Goal: Task Accomplishment & Management: Manage account settings

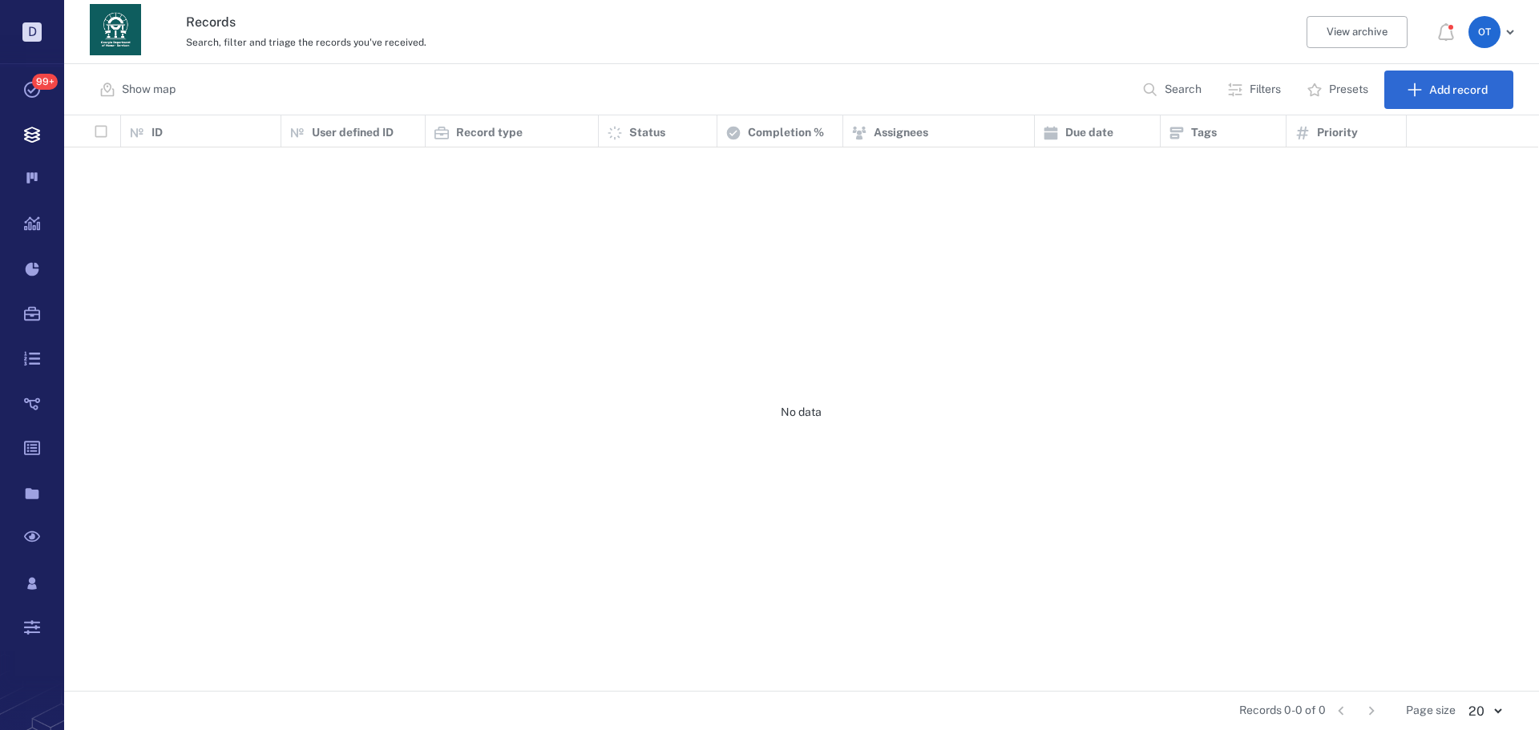
scroll to position [564, 1464]
click at [1165, 83] on p "Search" at bounding box center [1183, 90] width 37 height 16
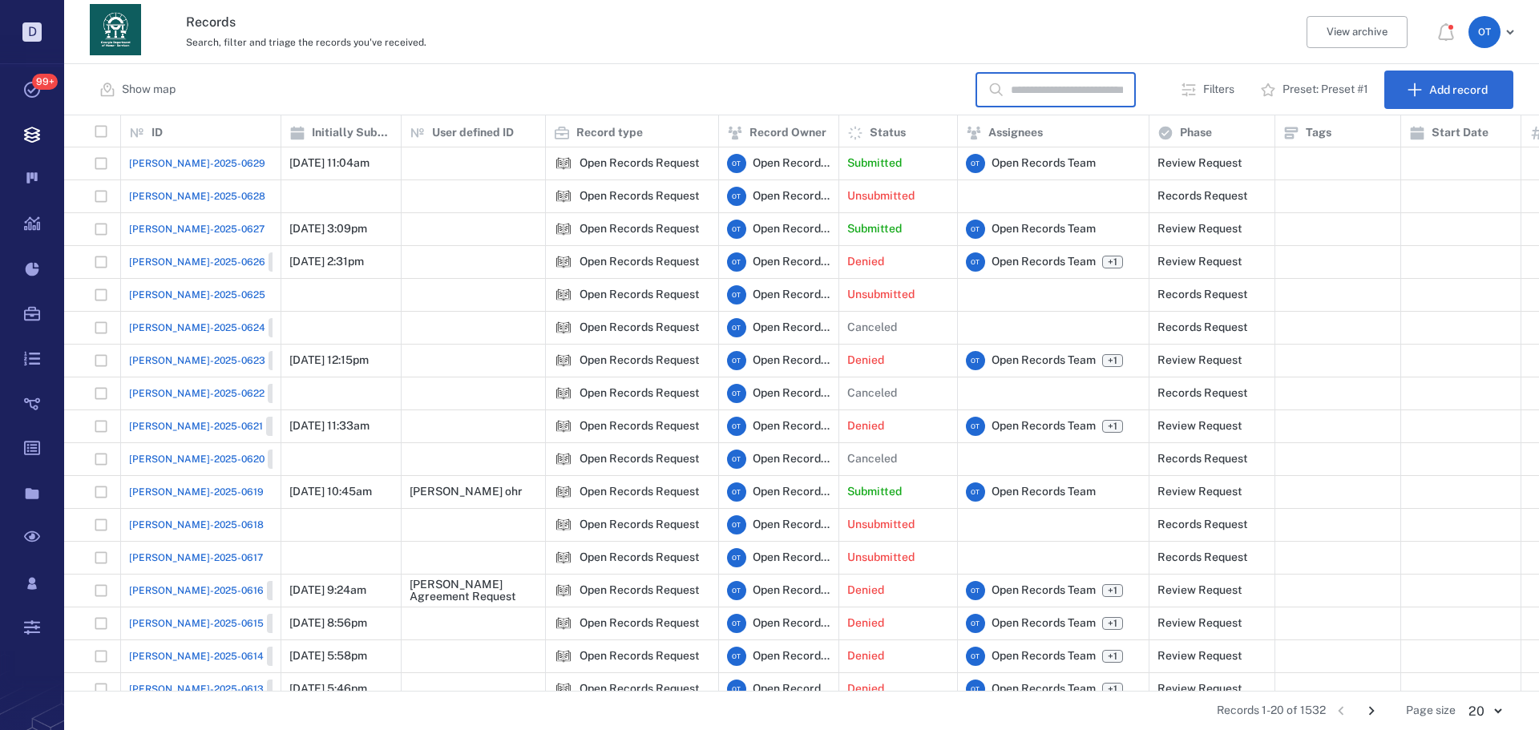
scroll to position [0, 0]
type input "*******"
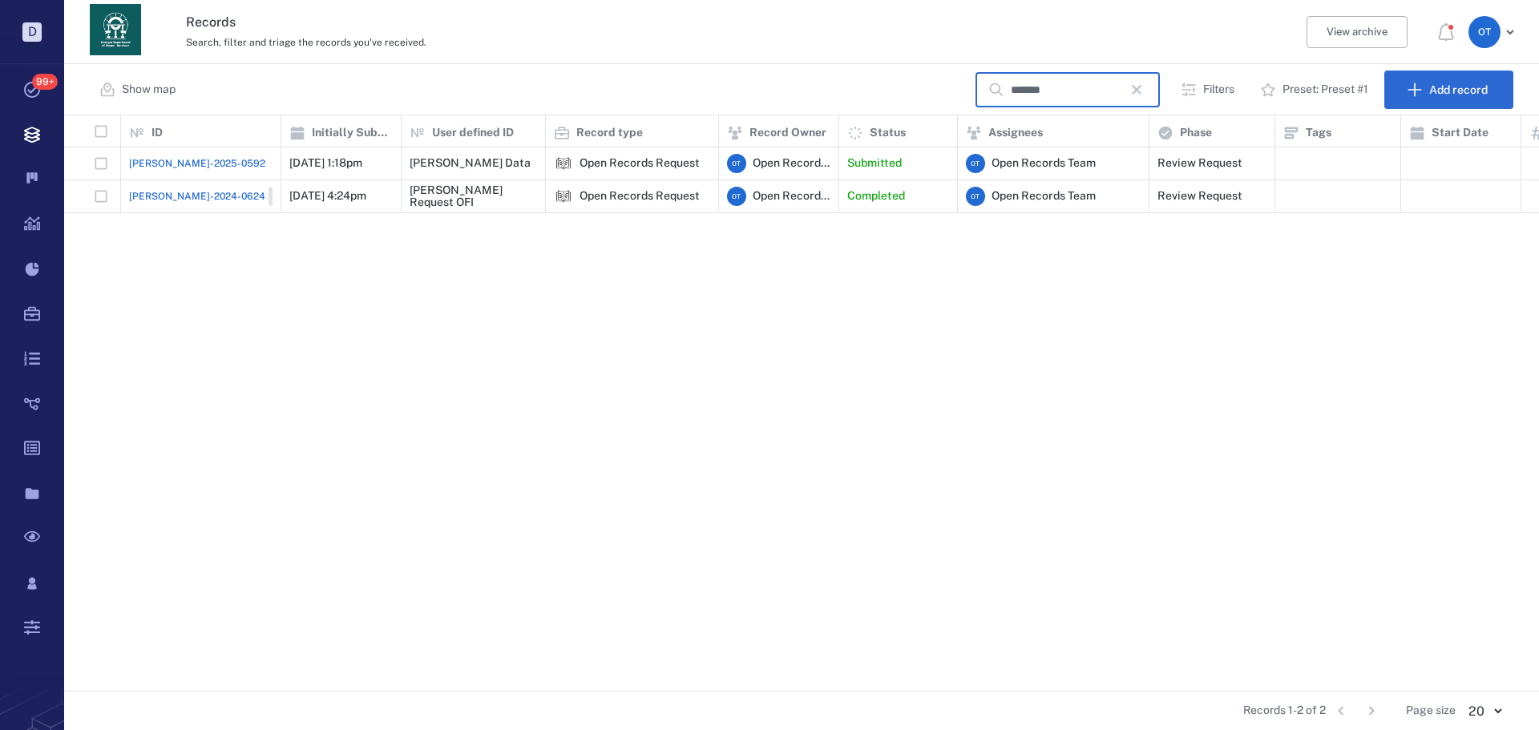
click at [152, 162] on span "[PERSON_NAME]-2025-0592" at bounding box center [197, 163] width 136 height 14
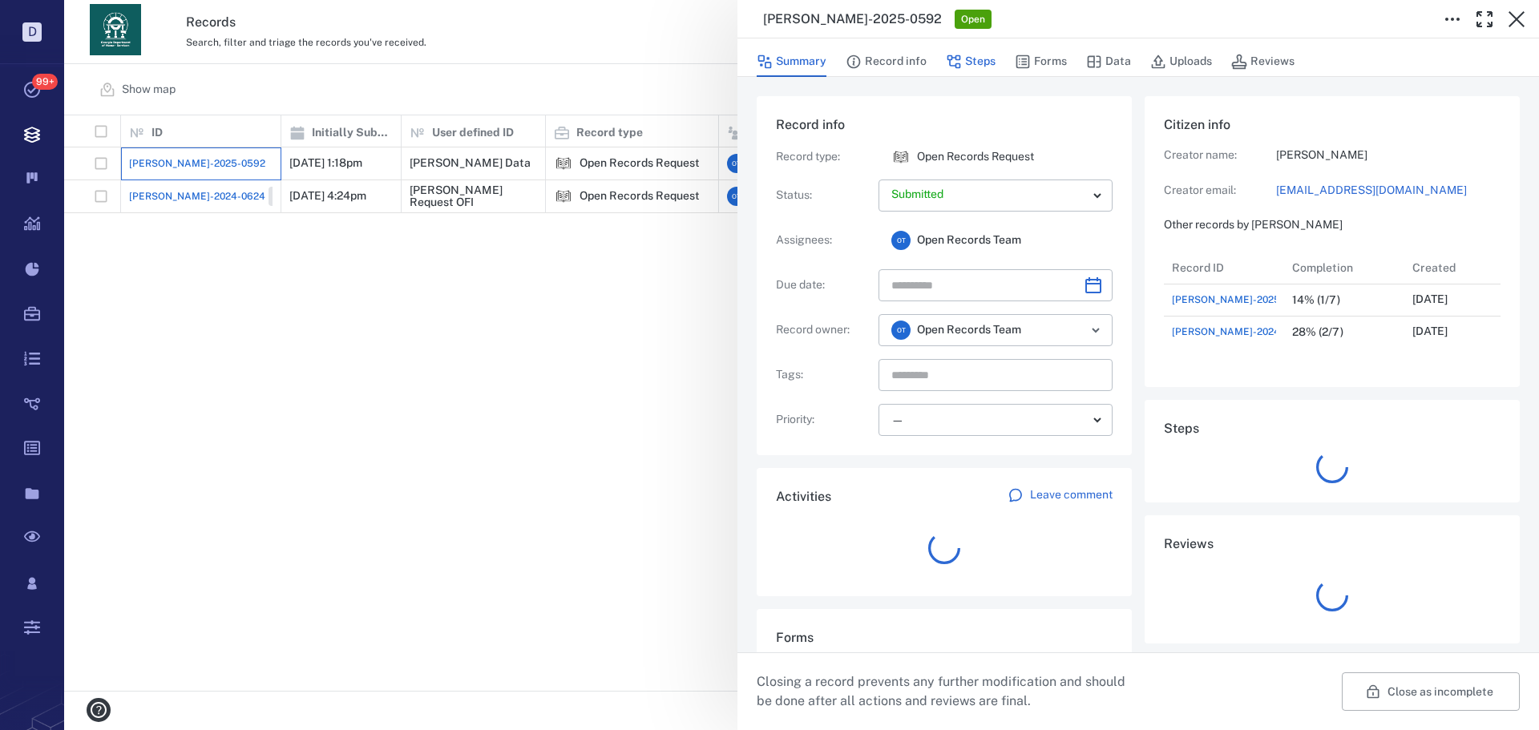
scroll to position [96, 318]
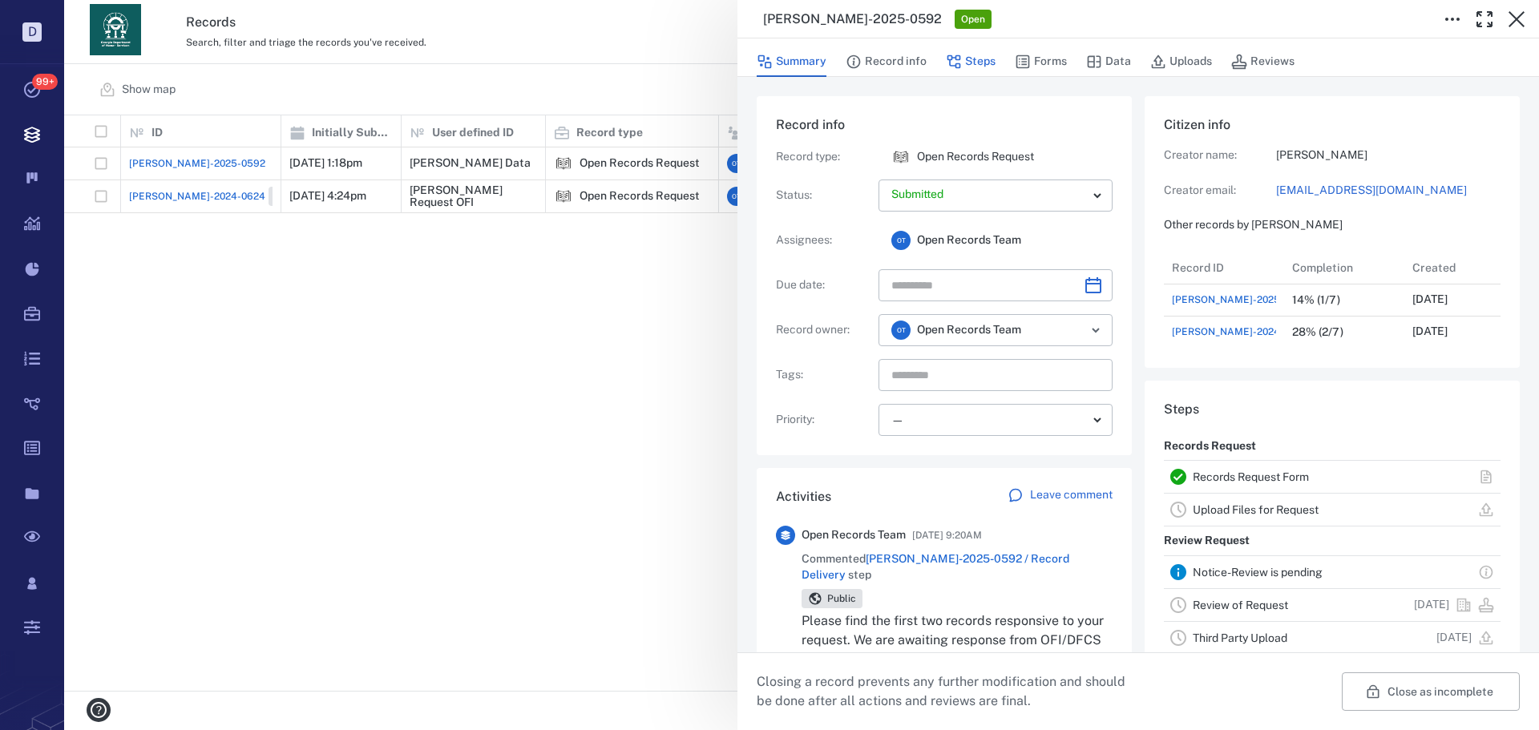
click at [971, 59] on button "Steps" at bounding box center [971, 61] width 50 height 30
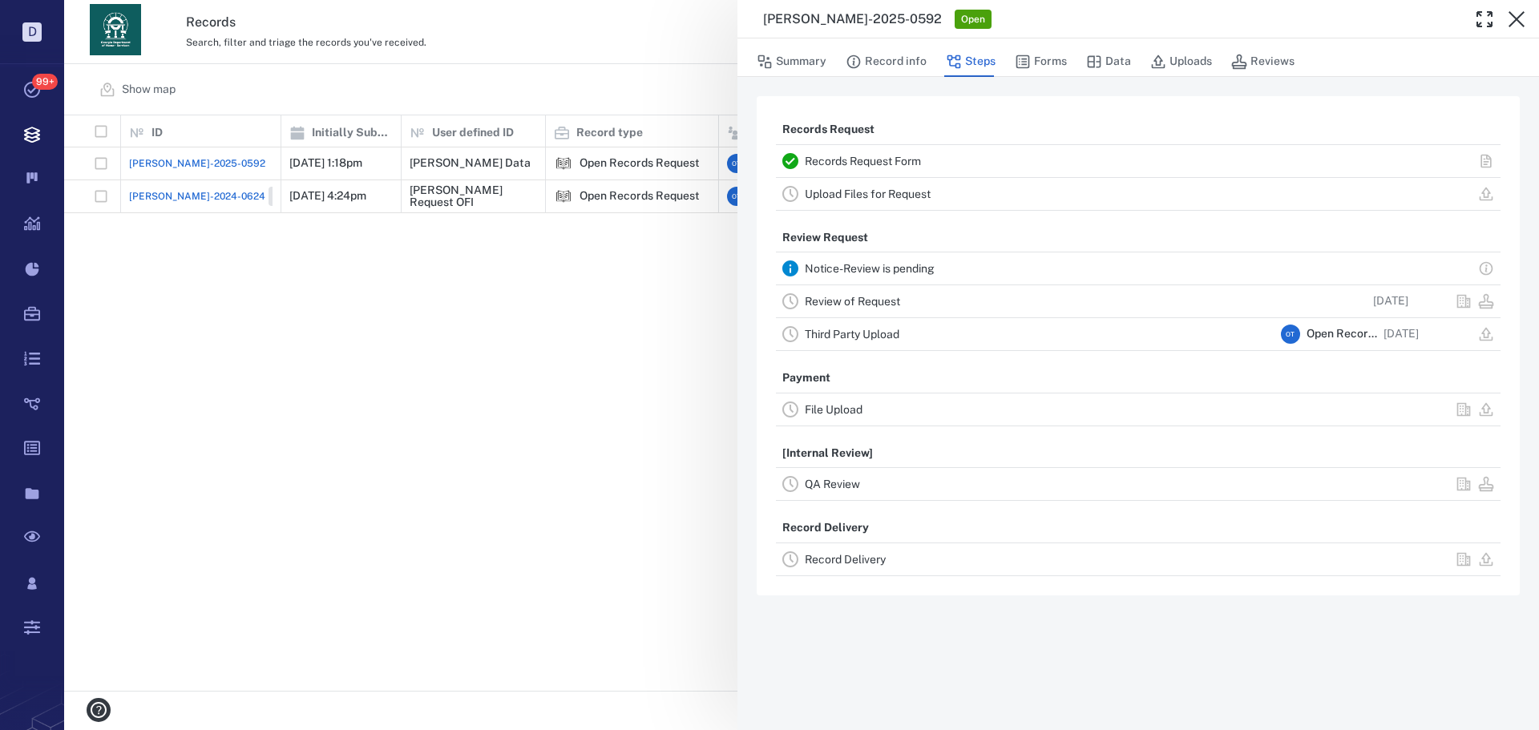
click at [846, 559] on link "Record Delivery" at bounding box center [845, 559] width 81 height 13
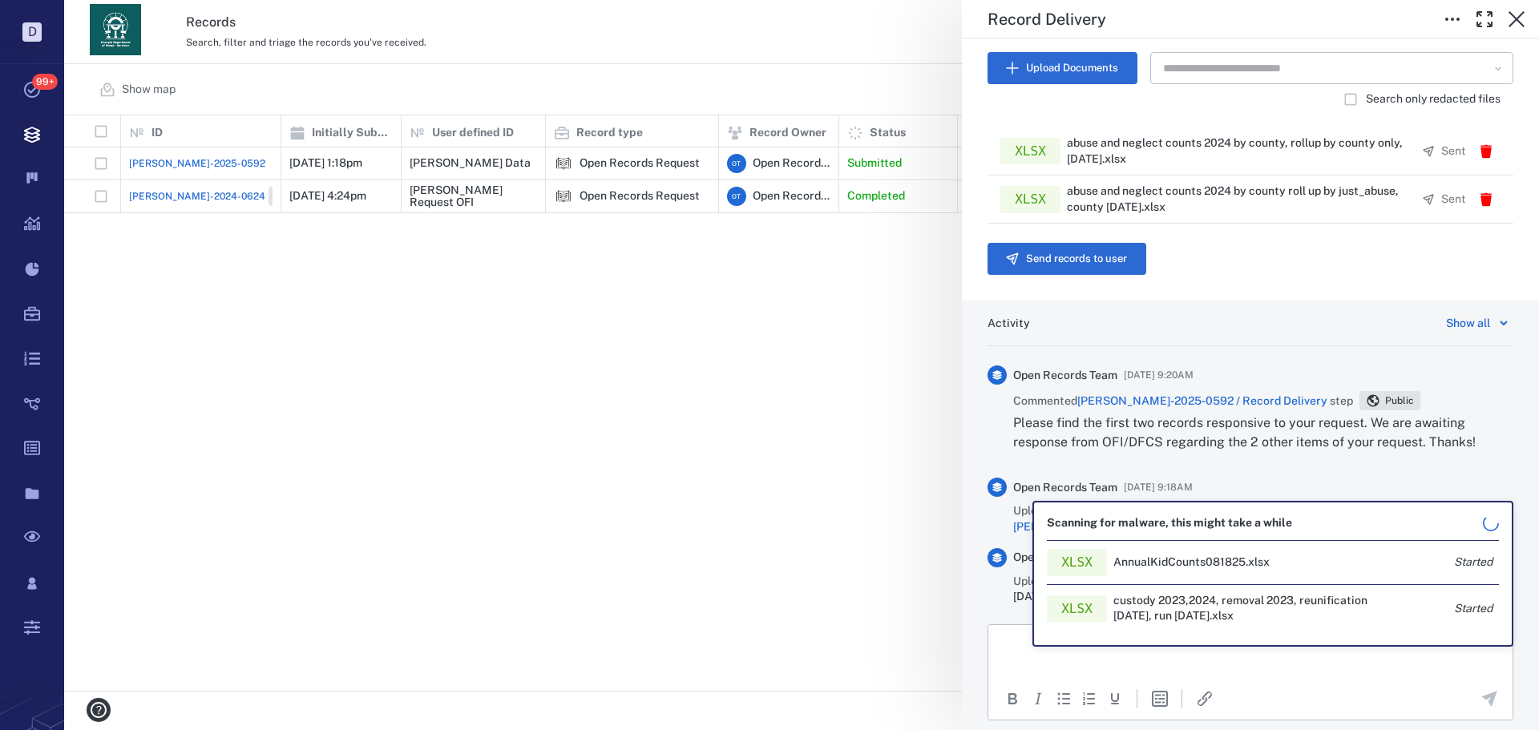
scroll to position [516, 0]
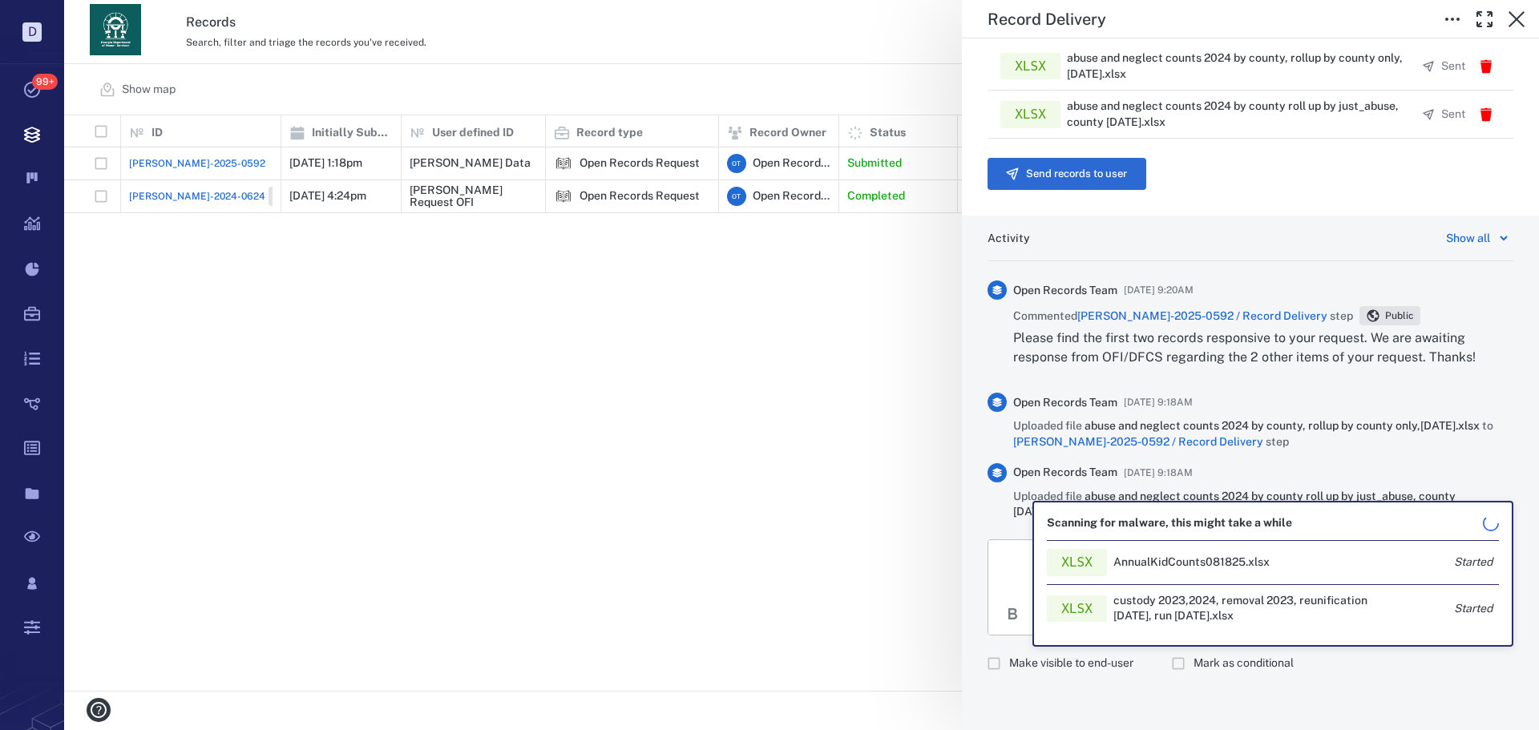
drag, startPoint x: 1002, startPoint y: 570, endPoint x: 1009, endPoint y: 582, distance: 13.6
click at [1002, 571] on html at bounding box center [1250, 560] width 524 height 40
drag, startPoint x: 1027, startPoint y: 656, endPoint x: 1021, endPoint y: 622, distance: 34.1
click at [1026, 656] on span "Make visible to end-user" at bounding box center [1071, 664] width 124 height 16
drag, startPoint x: 1002, startPoint y: 563, endPoint x: 1015, endPoint y: 563, distance: 12.8
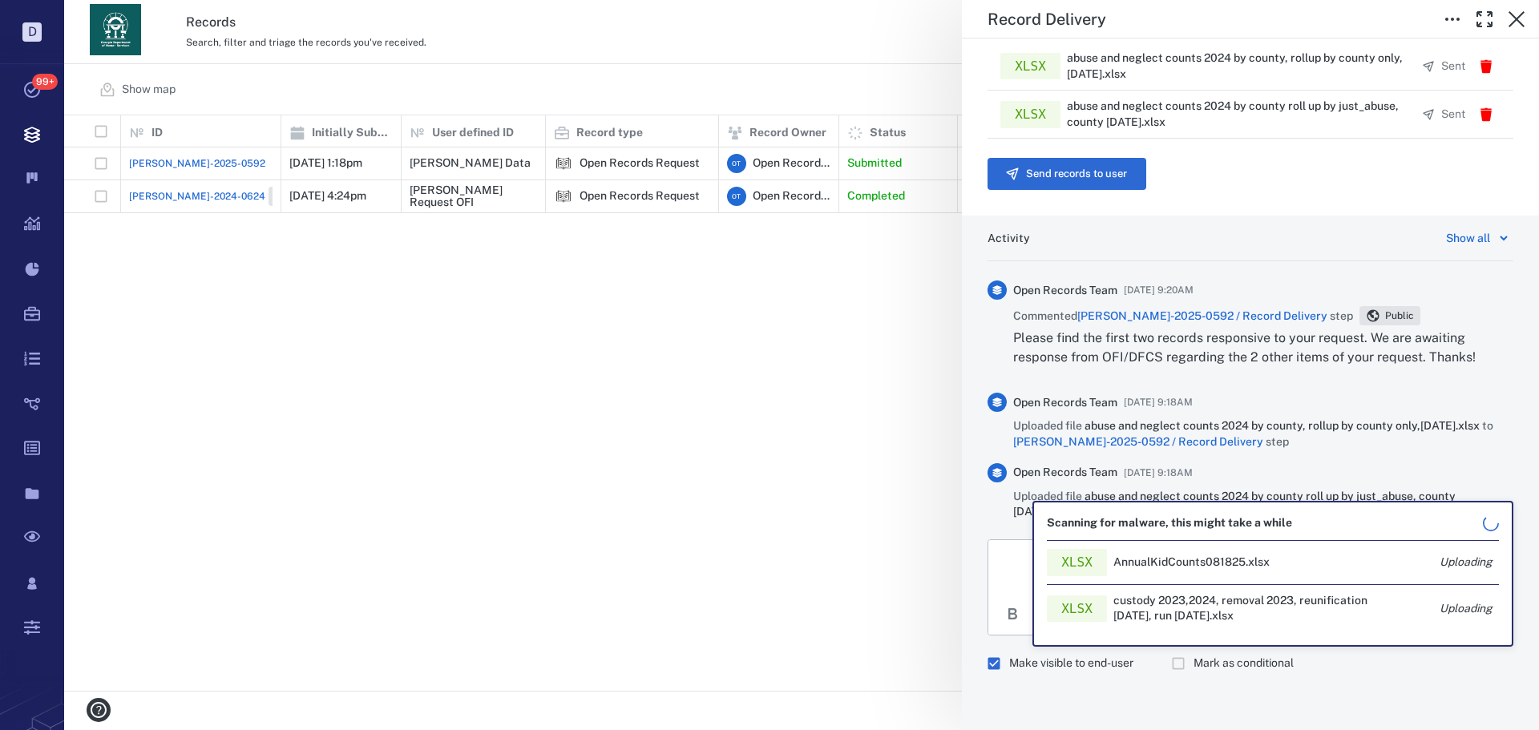
click at [1001, 563] on body "Rich Text Area. Press ALT-0 for help." at bounding box center [1250, 559] width 499 height 14
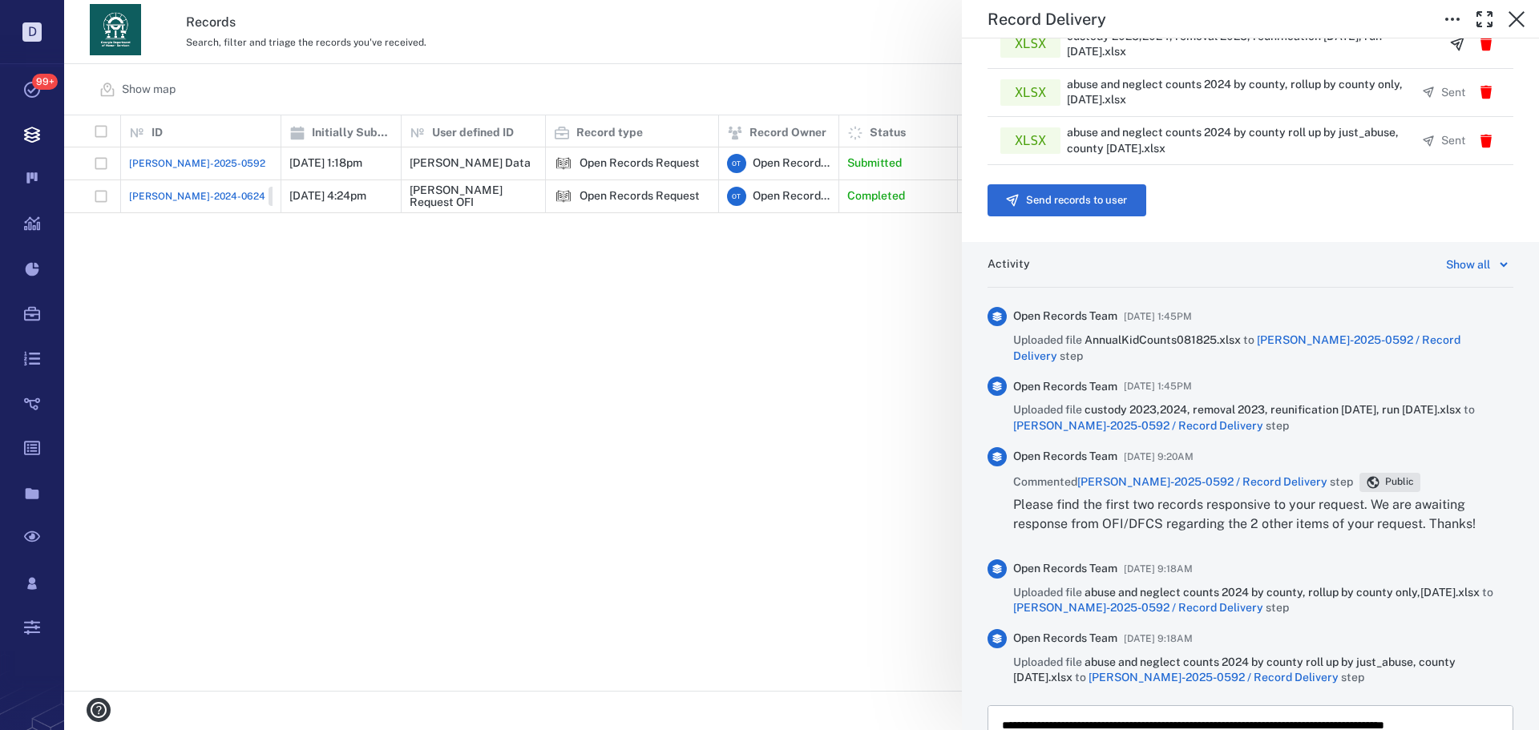
scroll to position [732, 0]
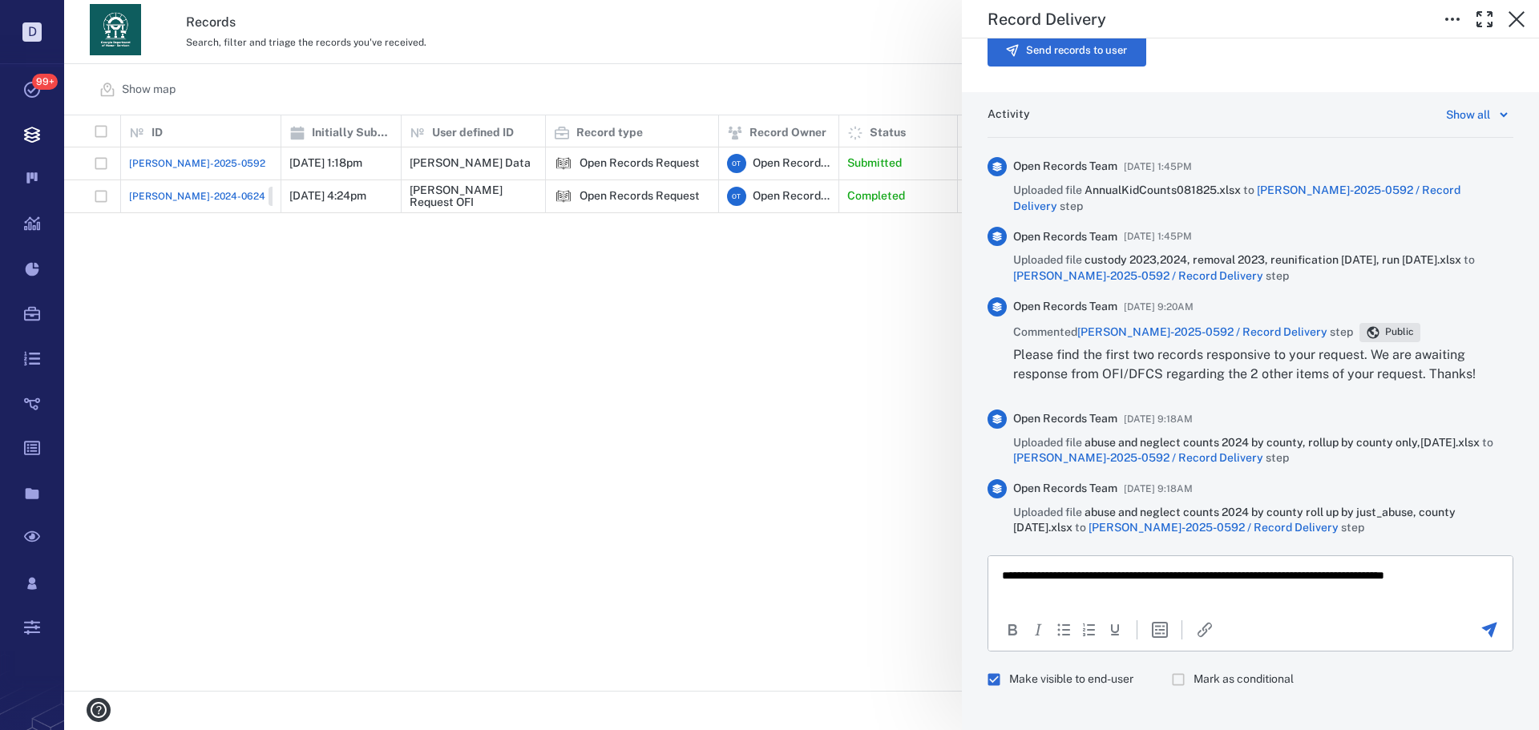
click at [1473, 611] on div "To open the popup, press Shift+Enter To open the popup, press Shift+Enter" at bounding box center [1250, 629] width 524 height 37
click at [1480, 621] on icon "Send the comment" at bounding box center [1489, 629] width 19 height 19
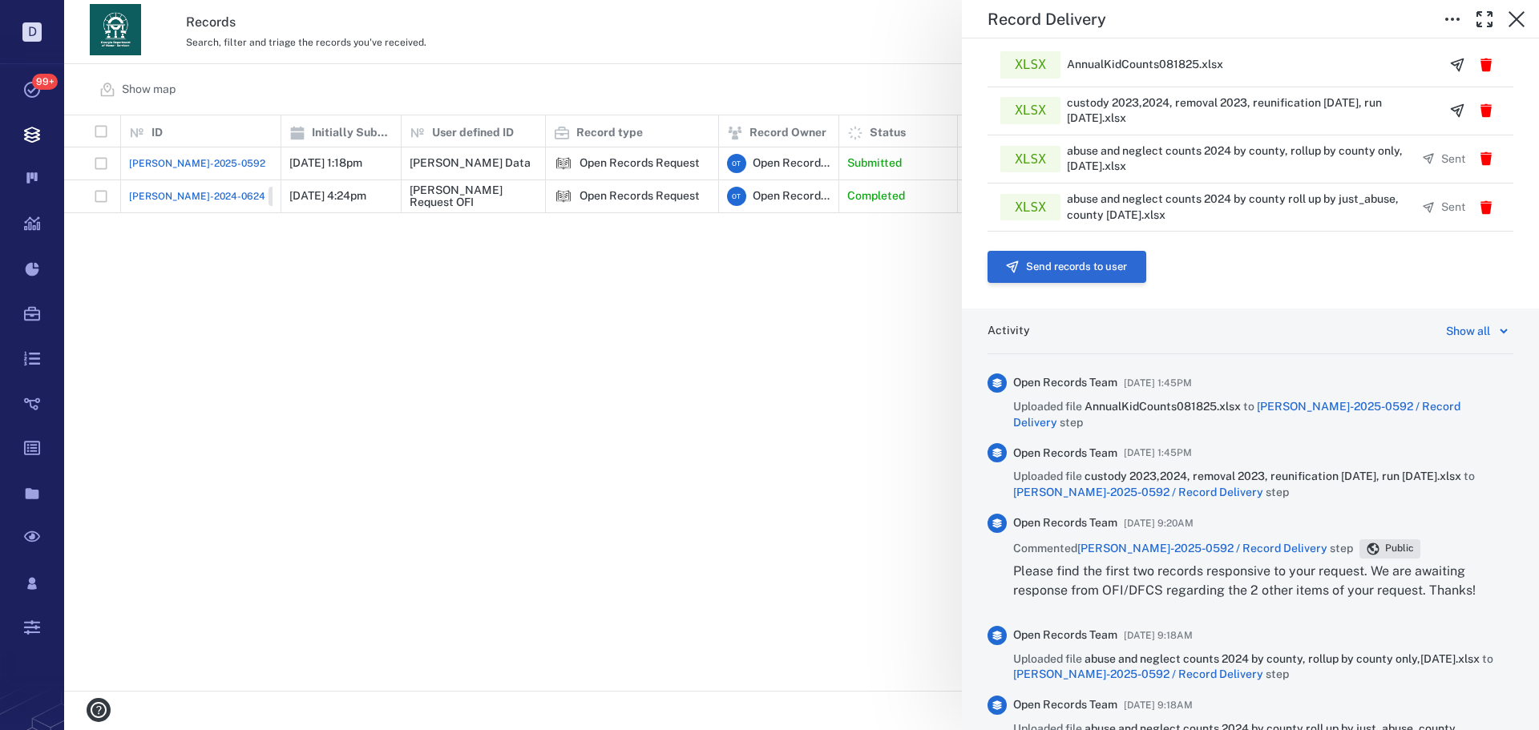
scroll to position [491, 0]
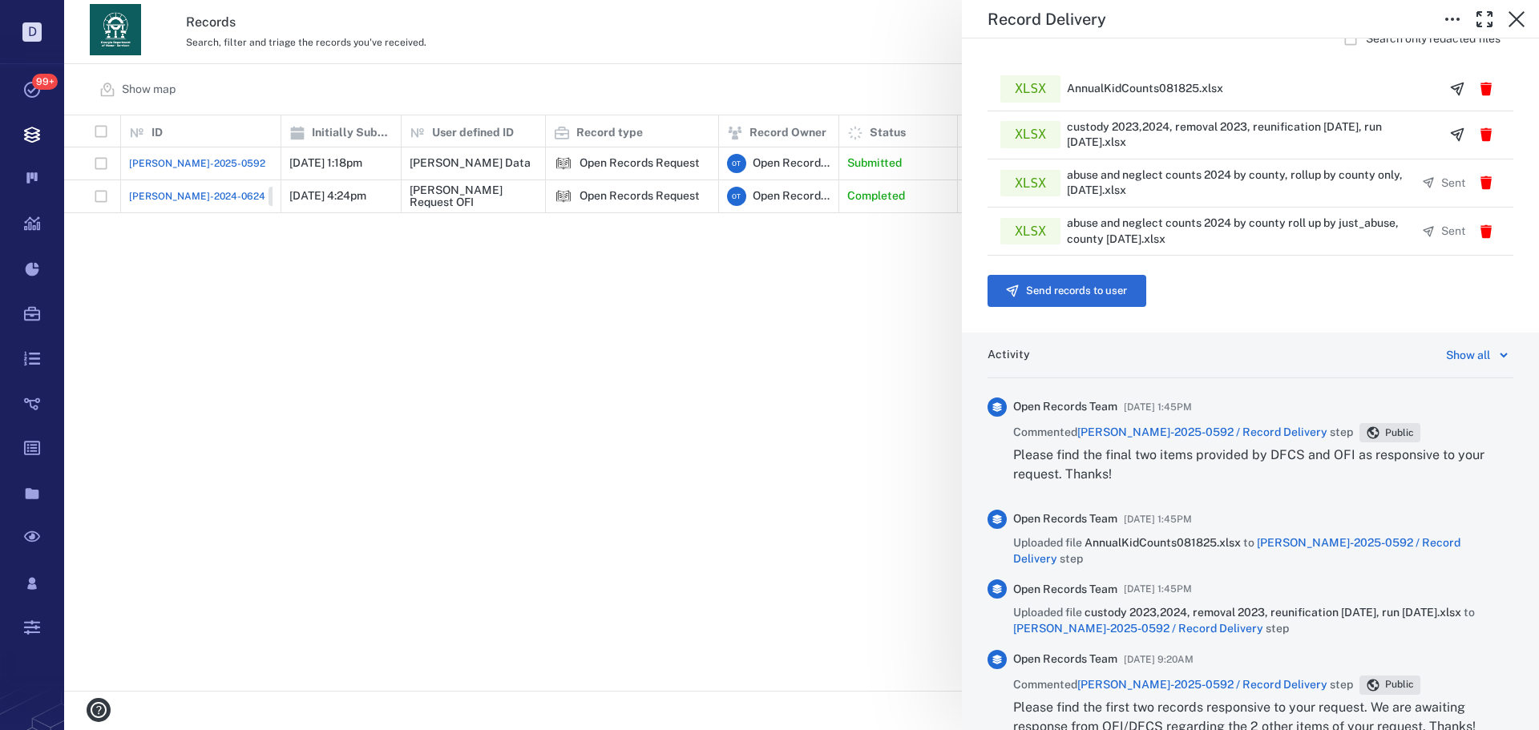
click at [1085, 290] on button "Send records to user" at bounding box center [1067, 291] width 159 height 32
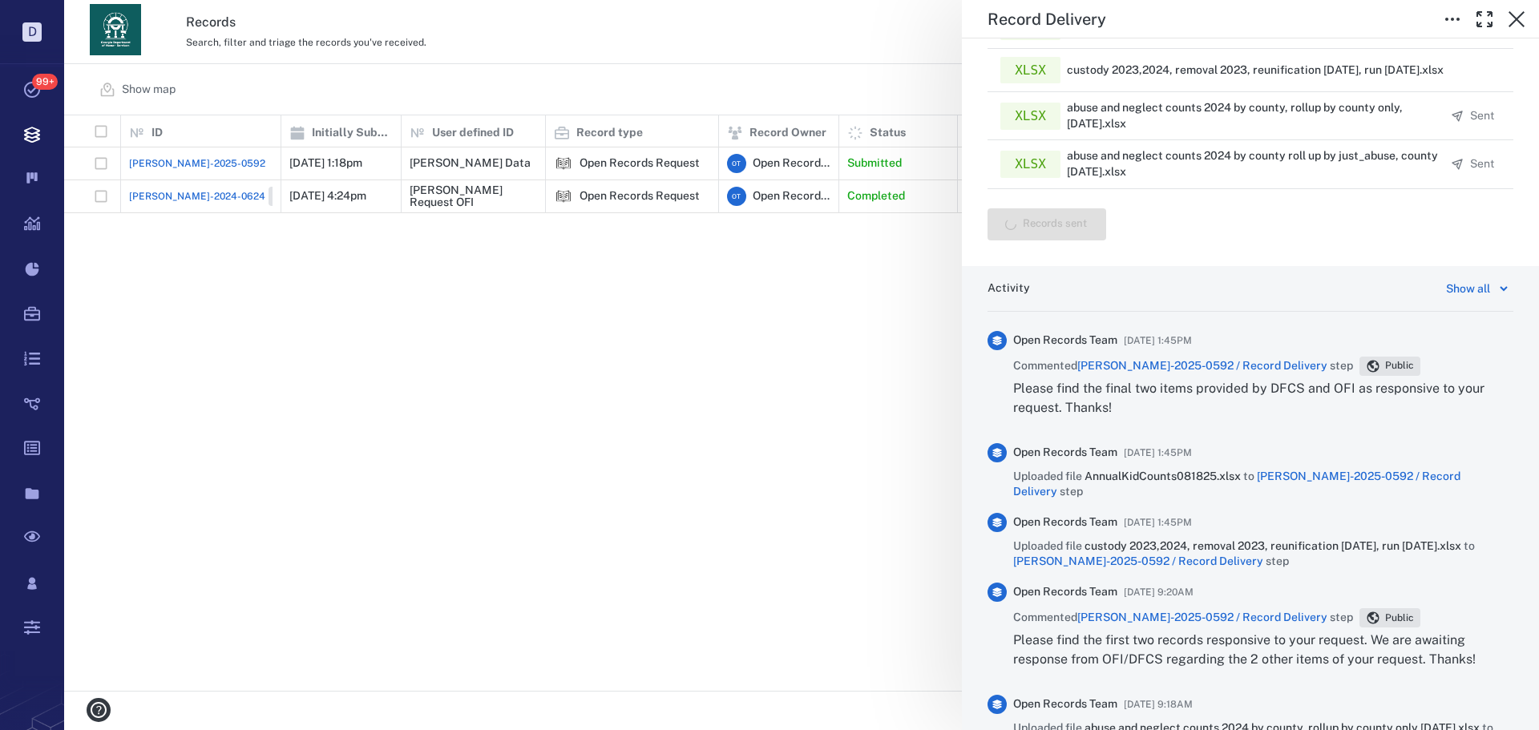
scroll to position [429, 0]
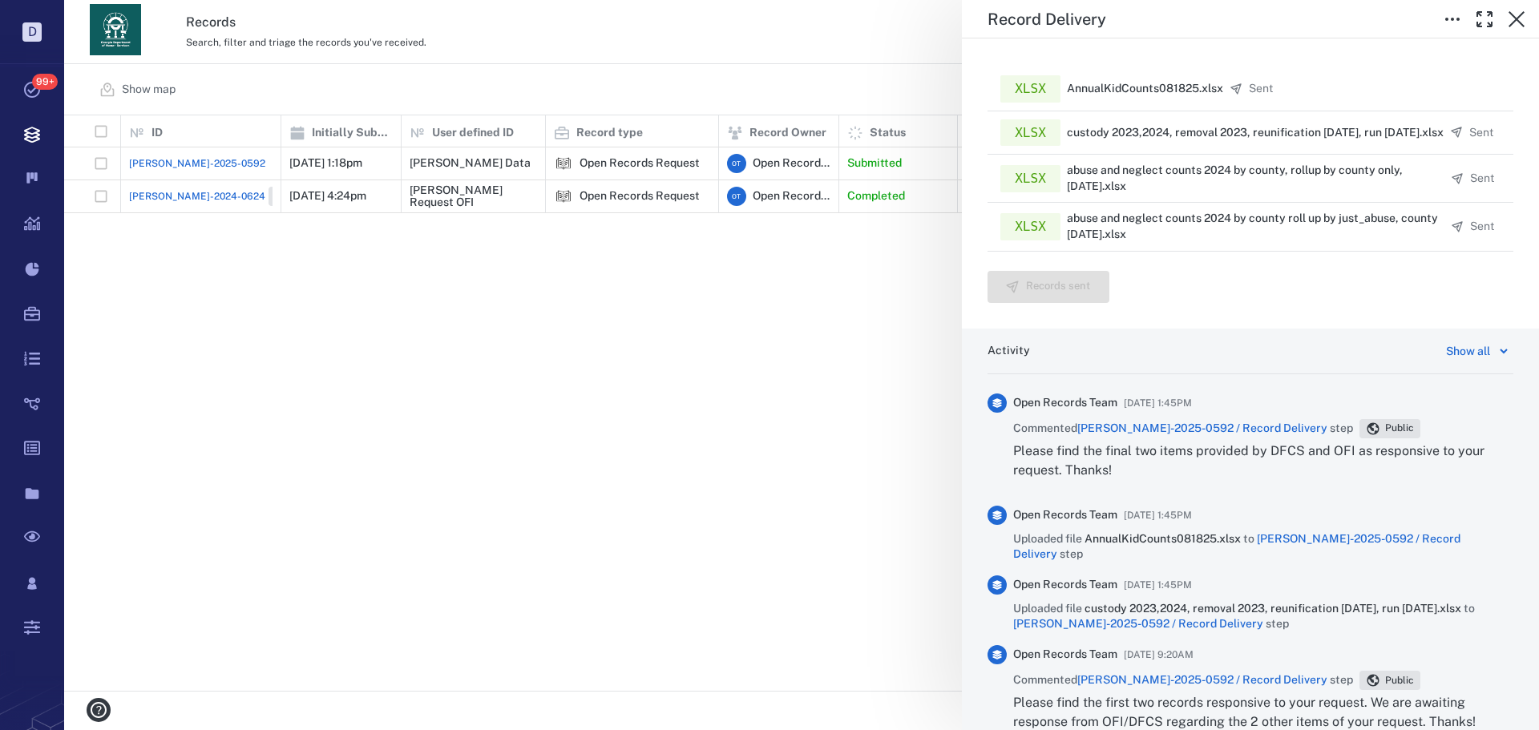
click at [641, 326] on div "Record Delivery Status Complete Type Record delivery Assignee ​ Due date ​ Reco…" at bounding box center [801, 365] width 1475 height 730
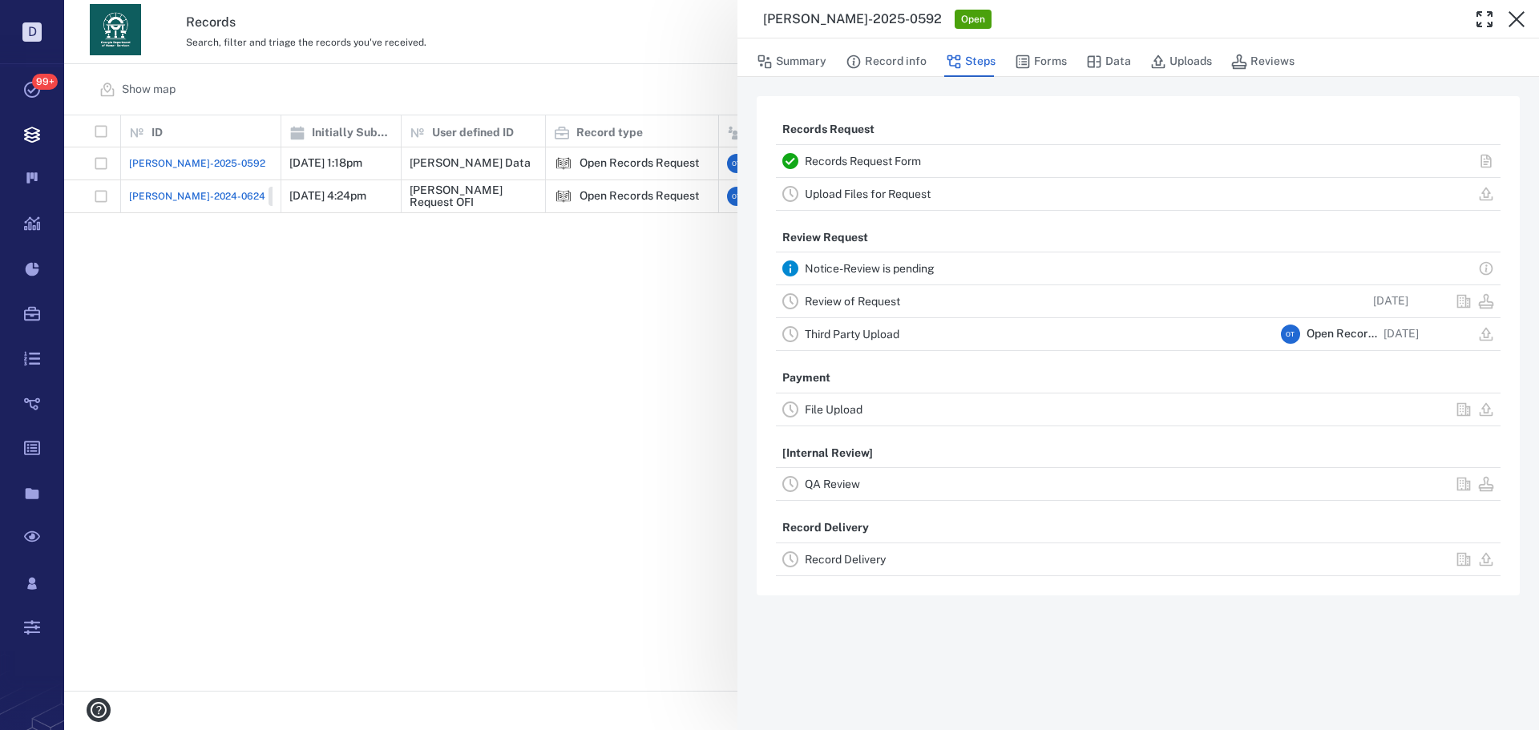
click at [657, 332] on div "[PERSON_NAME]-2025-0592 Open Summary Record info Steps Forms Data Uploads Revie…" at bounding box center [801, 365] width 1475 height 730
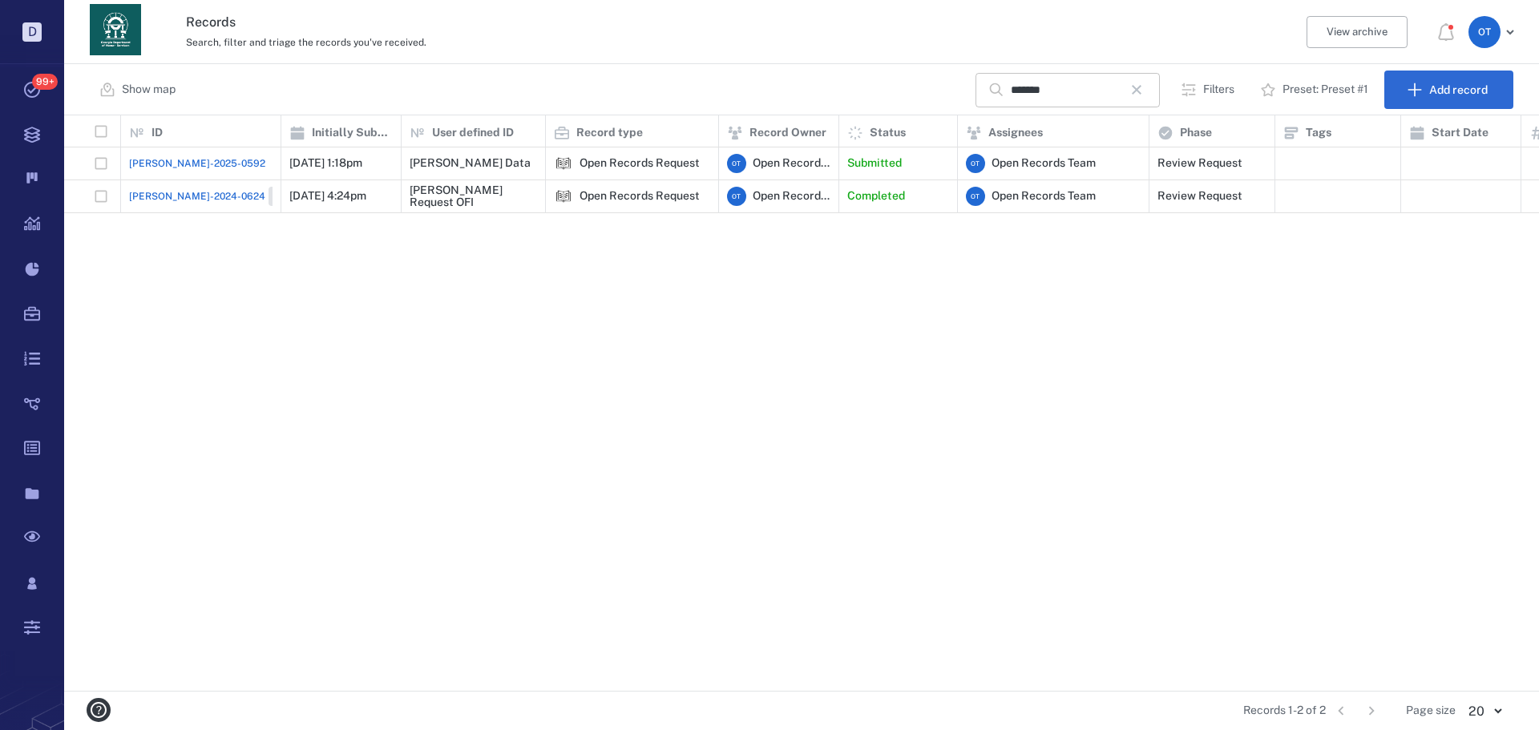
click at [1139, 90] on icon "button" at bounding box center [1136, 89] width 19 height 19
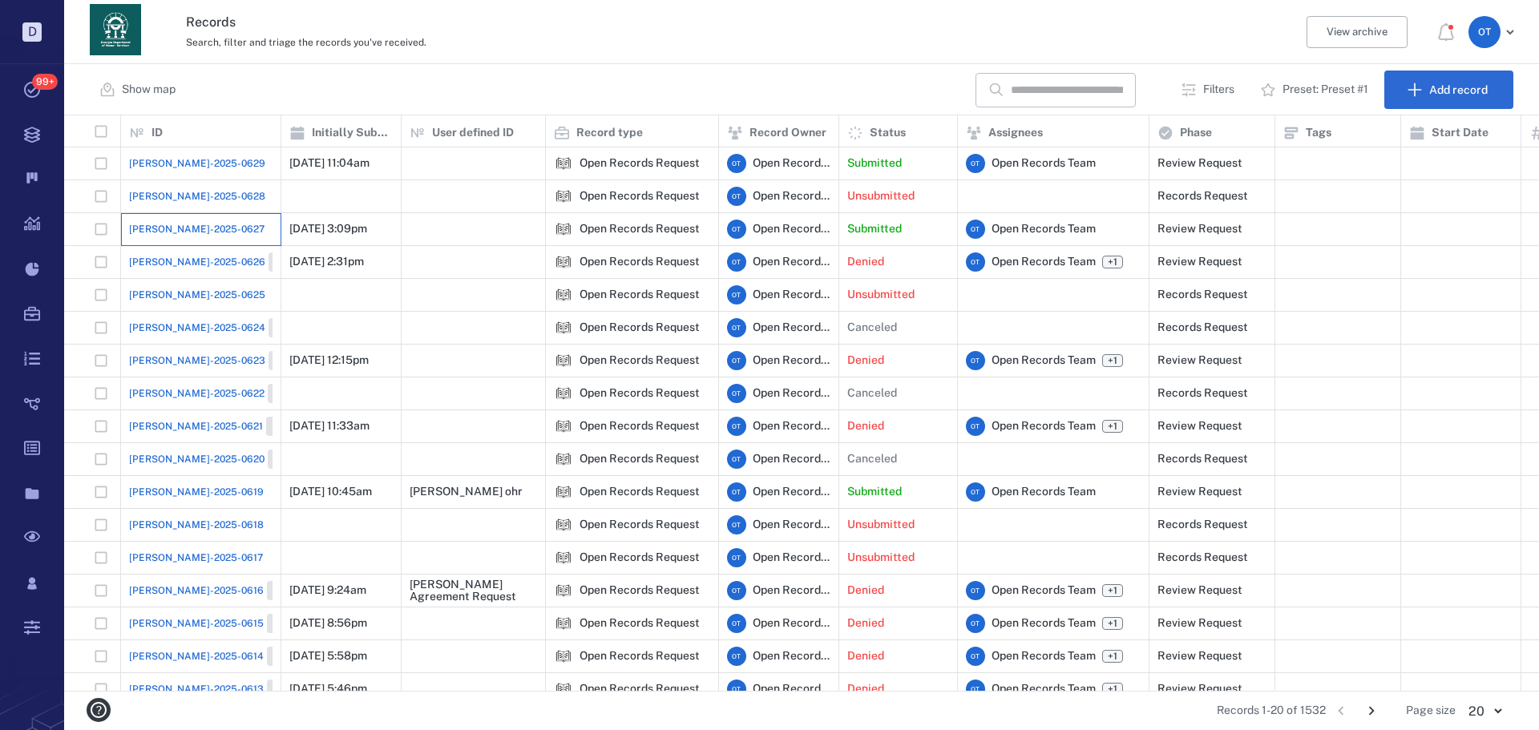
click at [126, 223] on div "[PERSON_NAME]-2025-0627" at bounding box center [201, 229] width 160 height 33
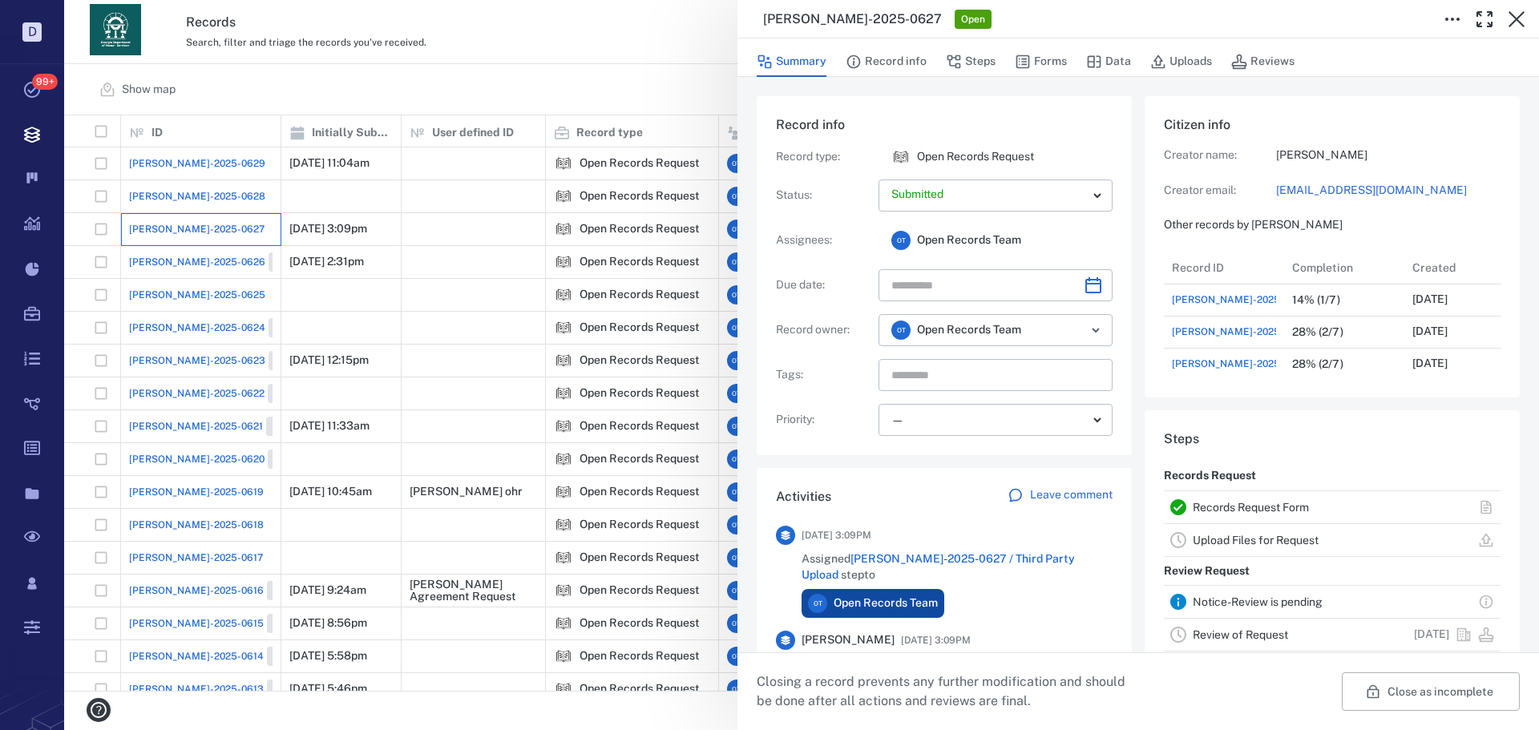
scroll to position [834, 306]
click at [1035, 62] on button "Forms" at bounding box center [1041, 61] width 52 height 30
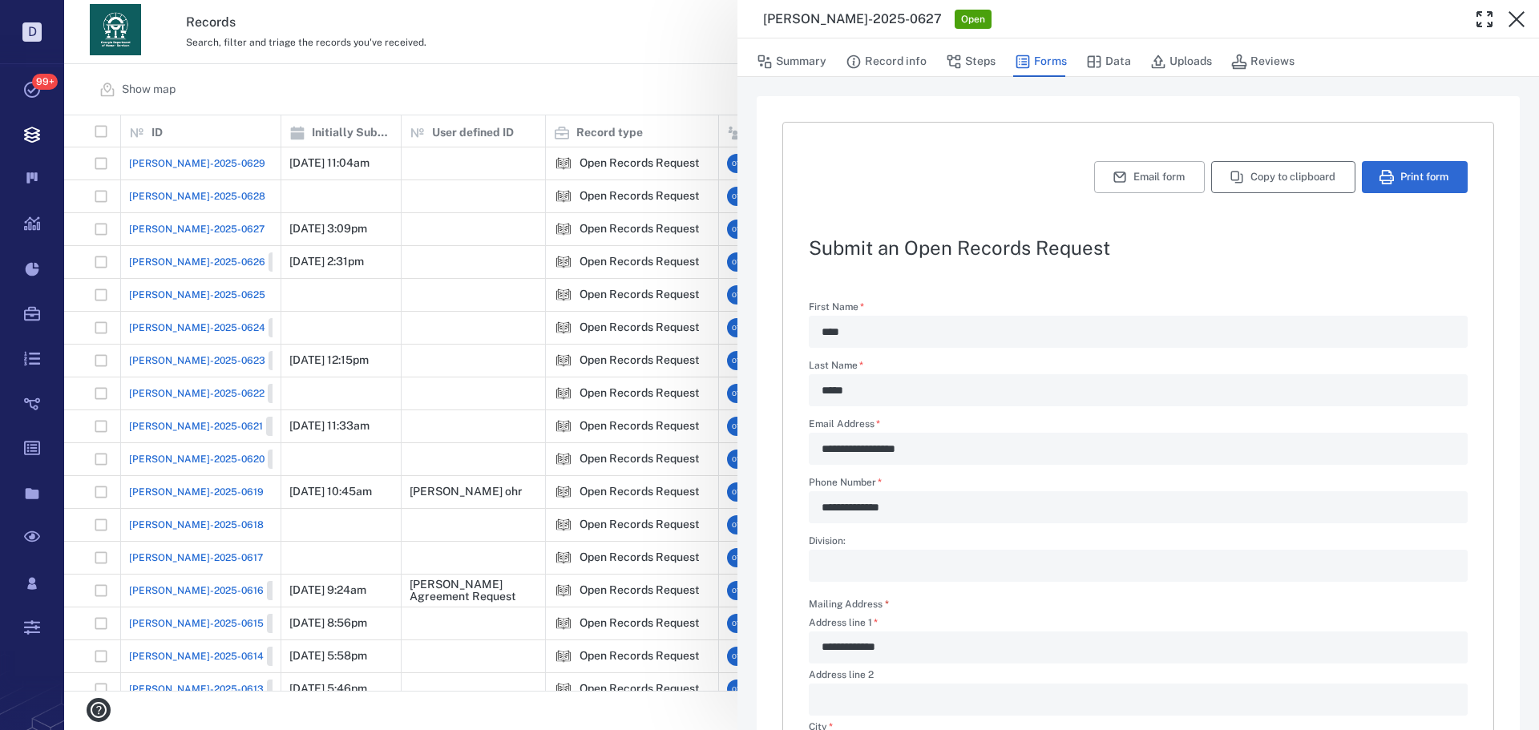
click at [1296, 164] on button "Copy to clipboard" at bounding box center [1283, 177] width 144 height 32
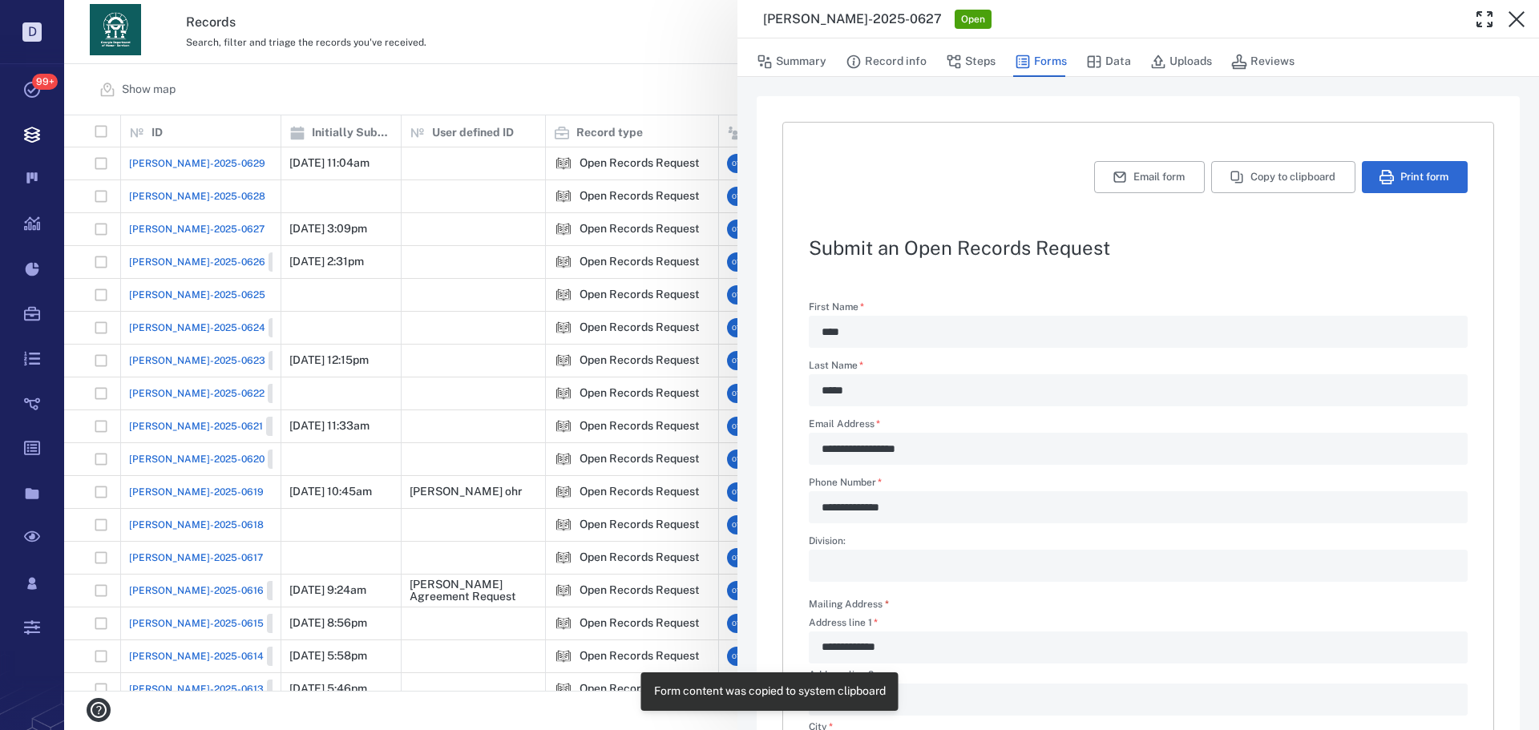
drag, startPoint x: 680, startPoint y: 70, endPoint x: 889, endPoint y: 148, distance: 223.5
click at [680, 70] on div "**********" at bounding box center [801, 365] width 1475 height 730
